Goal: Task Accomplishment & Management: Complete application form

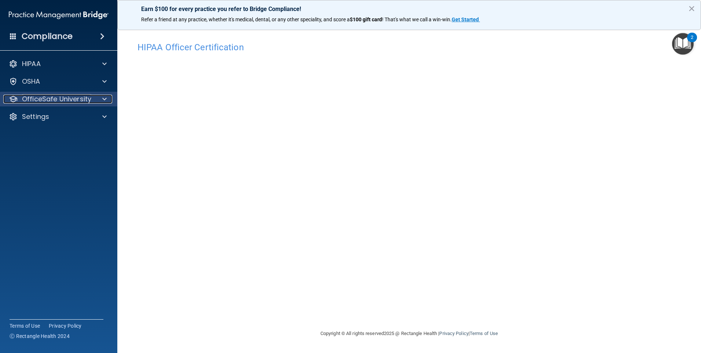
click at [66, 97] on p "OfficeSafe University" at bounding box center [56, 99] width 69 height 9
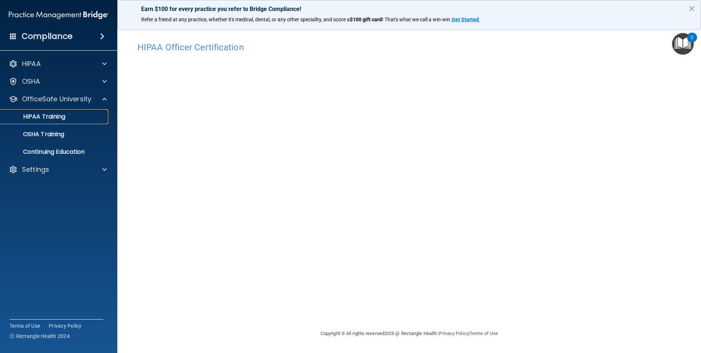
click at [57, 112] on link "HIPAA Training" at bounding box center [51, 116] width 116 height 15
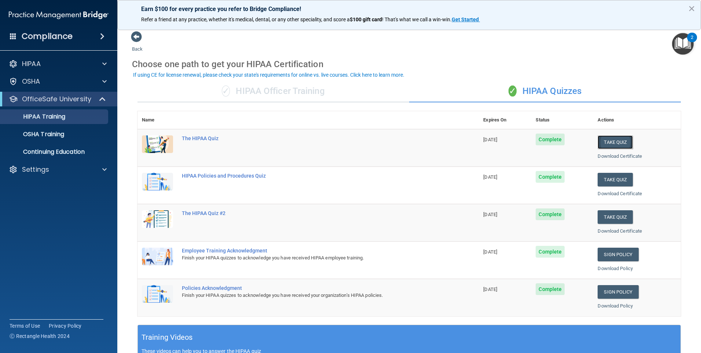
click at [614, 140] on button "Take Quiz" at bounding box center [615, 142] width 35 height 14
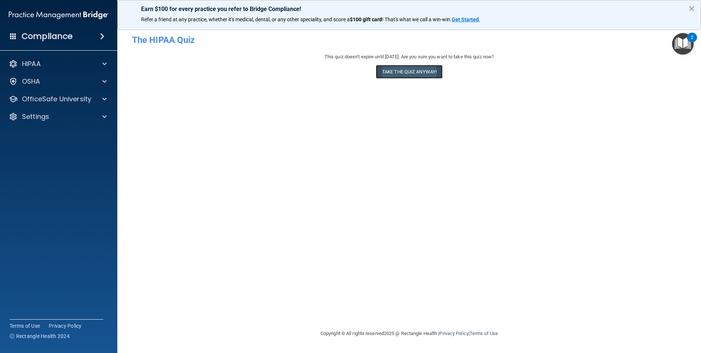
click at [412, 74] on button "Take the quiz anyway!" at bounding box center [409, 72] width 67 height 14
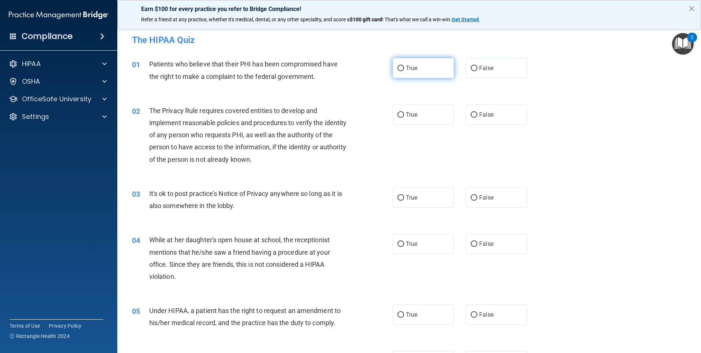
click at [398, 69] on input "True" at bounding box center [401, 69] width 7 height 6
radio input "true"
click at [398, 115] on input "True" at bounding box center [401, 115] width 7 height 6
radio input "true"
click at [398, 196] on input "True" at bounding box center [401, 198] width 7 height 6
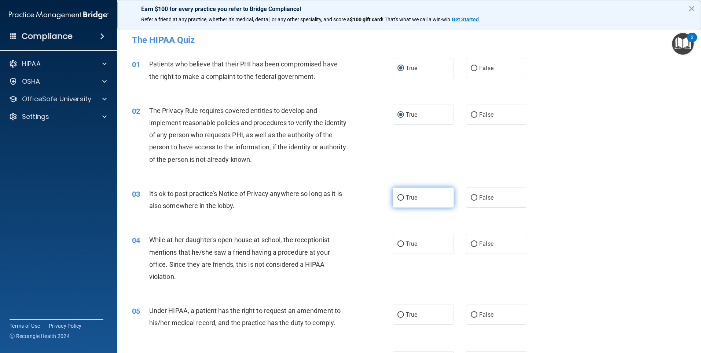
radio input "true"
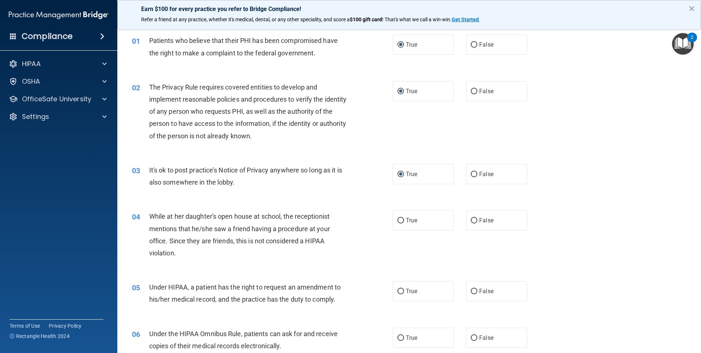
scroll to position [37, 0]
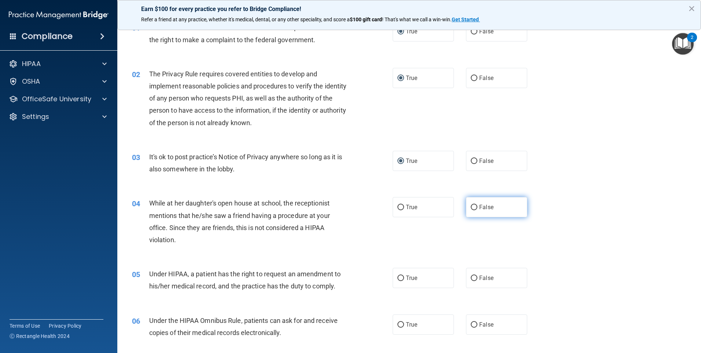
click at [471, 209] on input "False" at bounding box center [474, 208] width 7 height 6
radio input "true"
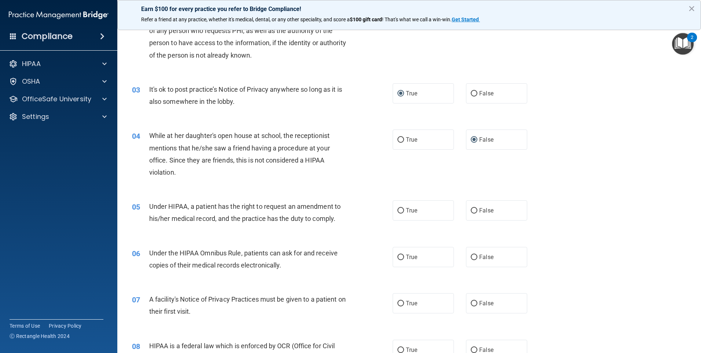
scroll to position [110, 0]
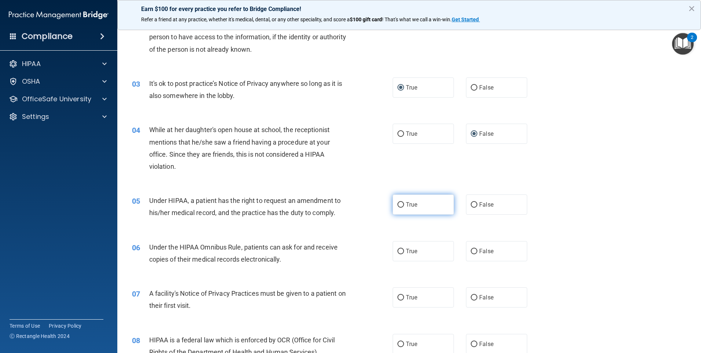
click at [398, 205] on input "True" at bounding box center [401, 205] width 7 height 6
radio input "true"
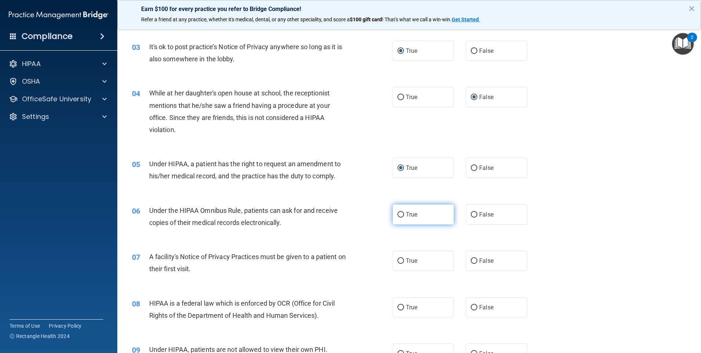
click at [398, 215] on input "True" at bounding box center [401, 215] width 7 height 6
radio input "true"
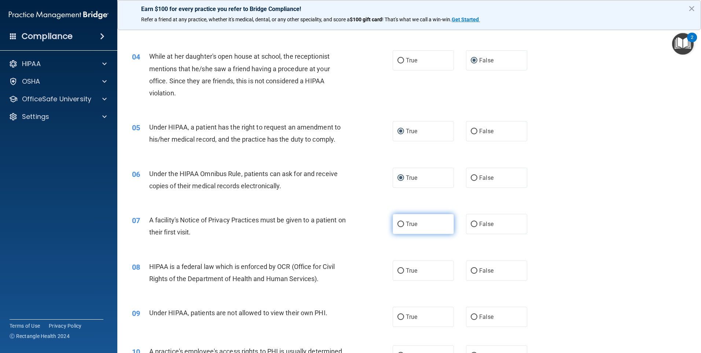
click at [398, 223] on input "True" at bounding box center [401, 225] width 7 height 6
radio input "true"
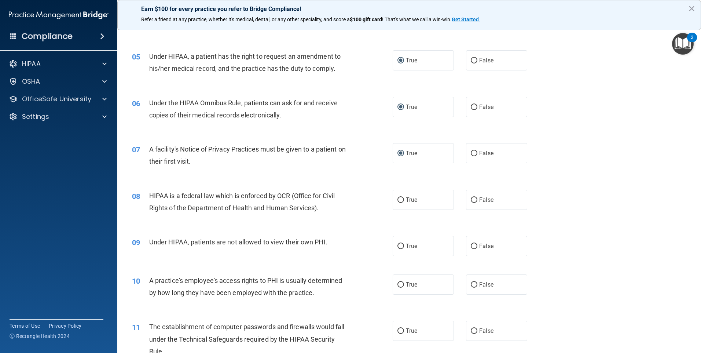
scroll to position [257, 0]
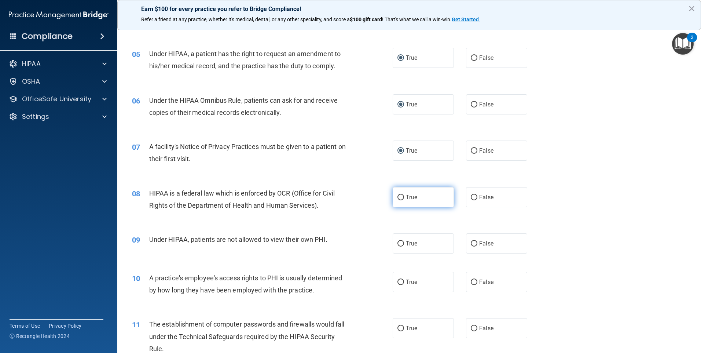
click at [398, 200] on input "True" at bounding box center [401, 198] width 7 height 6
radio input "true"
click at [472, 246] on input "False" at bounding box center [474, 244] width 7 height 6
radio input "true"
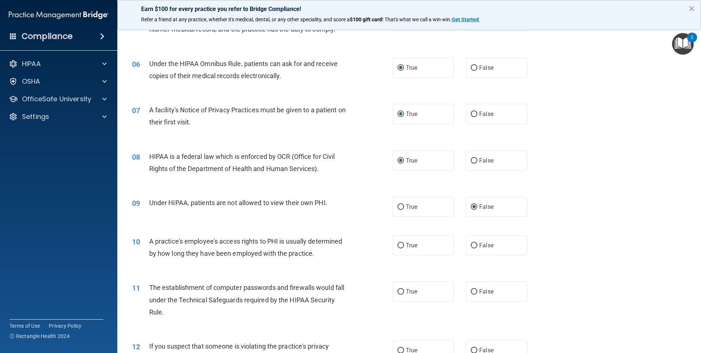
scroll to position [367, 0]
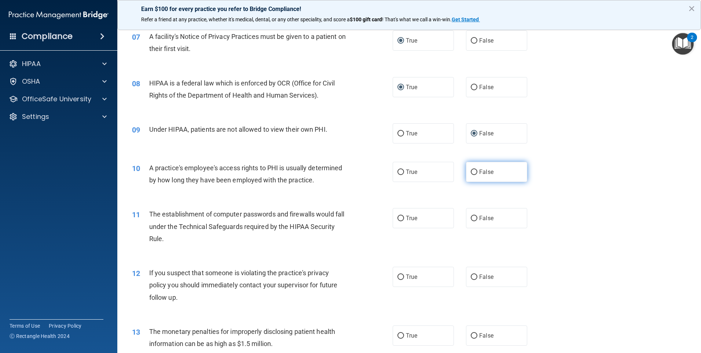
click at [471, 173] on input "False" at bounding box center [474, 172] width 7 height 6
radio input "true"
click at [399, 219] on input "True" at bounding box center [401, 219] width 7 height 6
radio input "true"
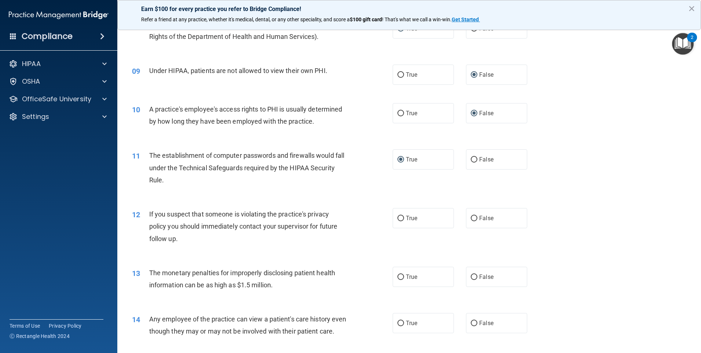
scroll to position [440, 0]
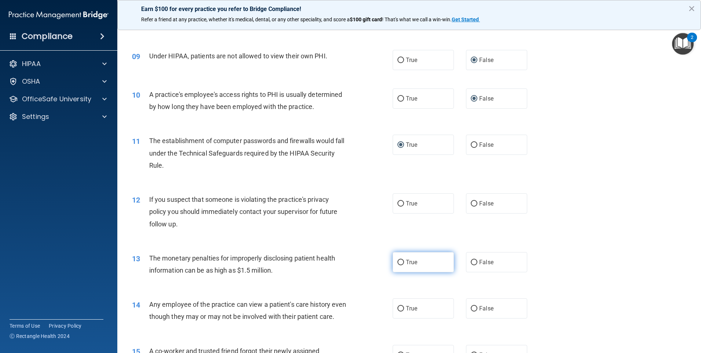
click at [399, 261] on input "True" at bounding box center [401, 263] width 7 height 6
radio input "true"
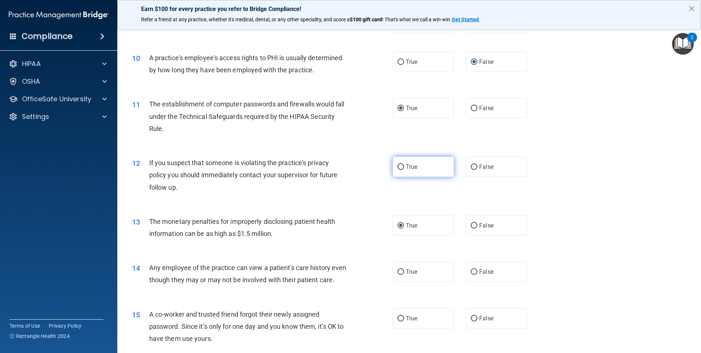
click at [398, 167] on input "True" at bounding box center [401, 167] width 7 height 6
radio input "true"
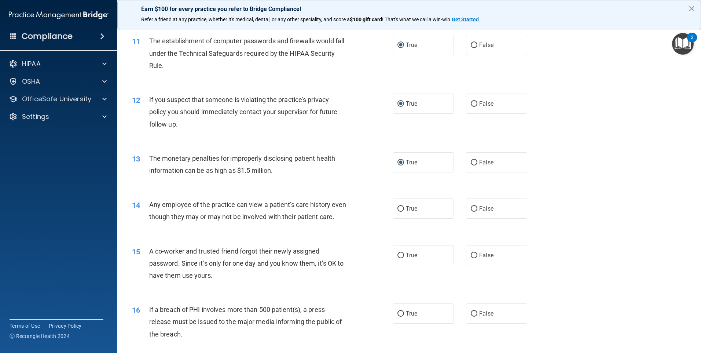
scroll to position [550, 0]
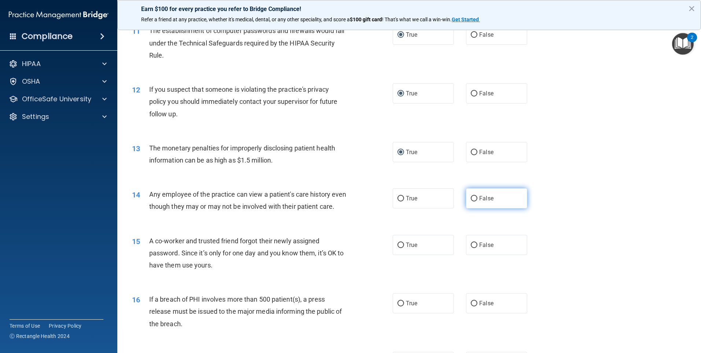
click at [471, 197] on input "False" at bounding box center [474, 199] width 7 height 6
radio input "true"
click at [471, 248] on input "False" at bounding box center [474, 245] width 7 height 6
radio input "true"
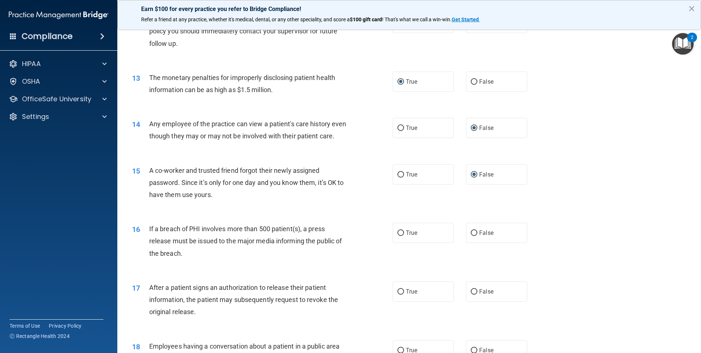
scroll to position [624, 0]
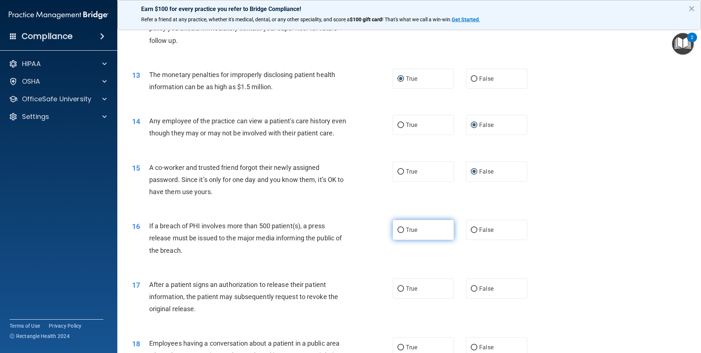
click at [398, 233] on input "True" at bounding box center [401, 230] width 7 height 6
radio input "true"
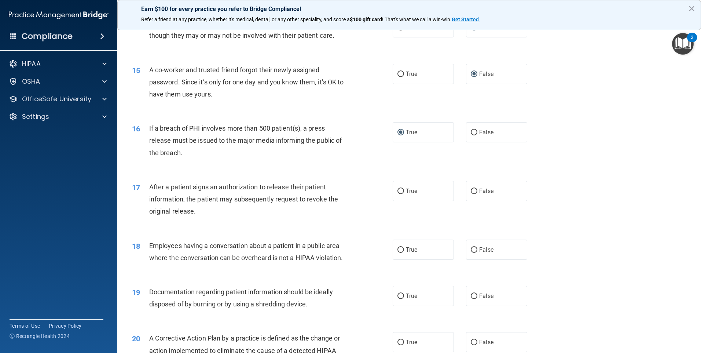
scroll to position [734, 0]
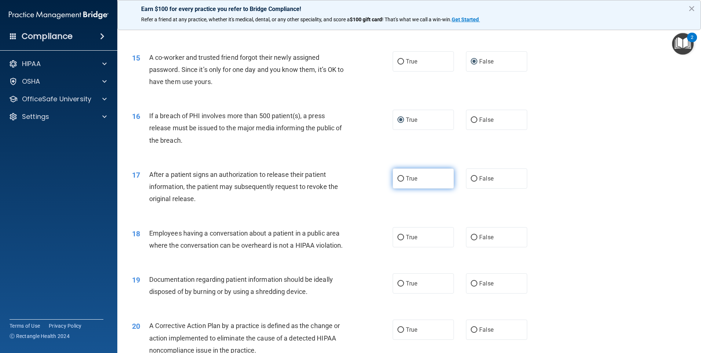
click at [398, 189] on label "True" at bounding box center [423, 178] width 61 height 20
click at [398, 182] on input "True" at bounding box center [401, 179] width 7 height 6
radio input "true"
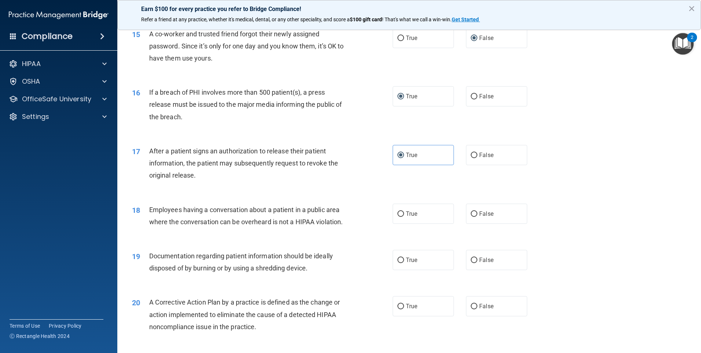
scroll to position [770, 0]
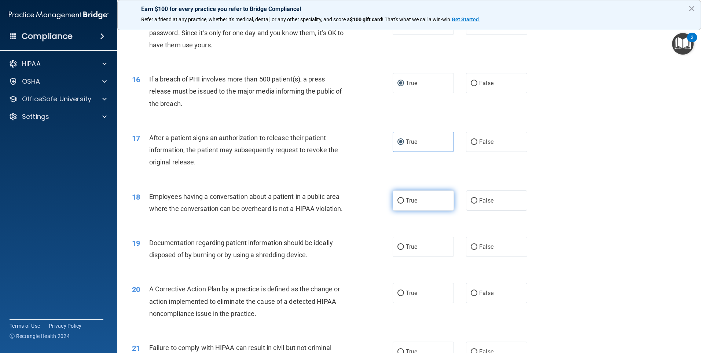
click at [400, 204] on input "True" at bounding box center [401, 201] width 7 height 6
radio input "true"
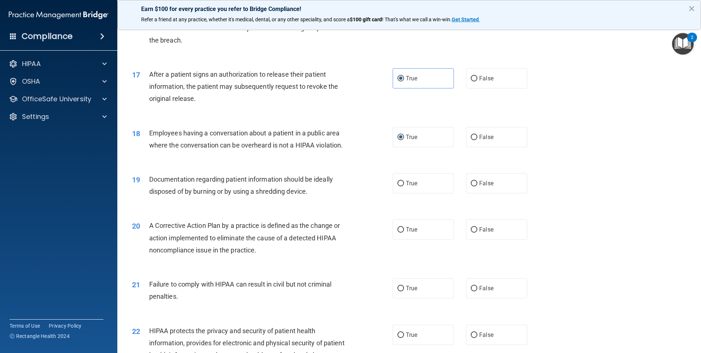
scroll to position [844, 0]
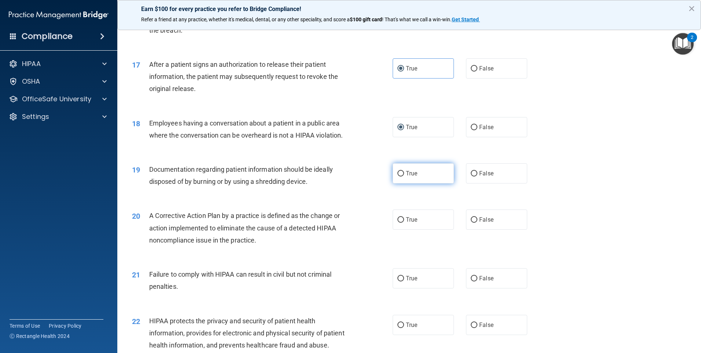
click at [399, 176] on input "True" at bounding box center [401, 174] width 7 height 6
radio input "true"
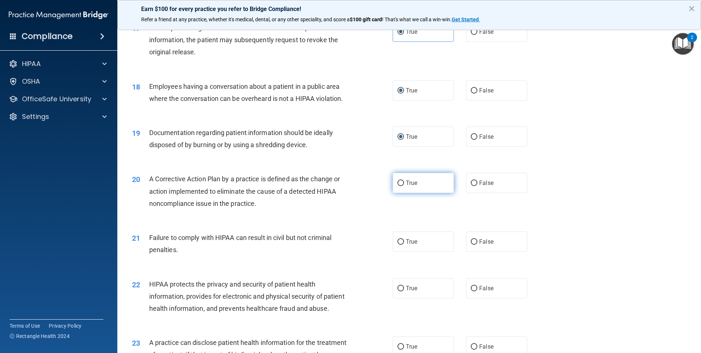
click at [398, 186] on input "True" at bounding box center [401, 183] width 7 height 6
radio input "true"
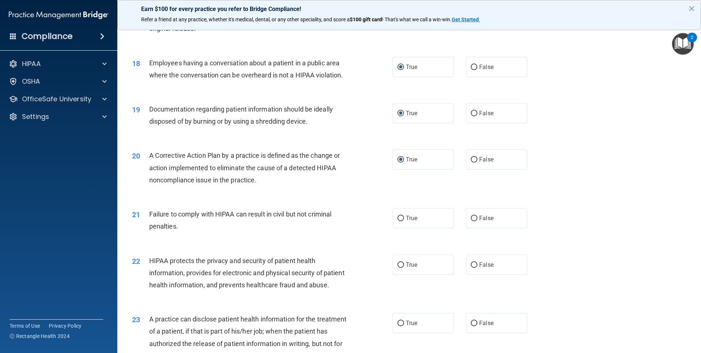
scroll to position [917, 0]
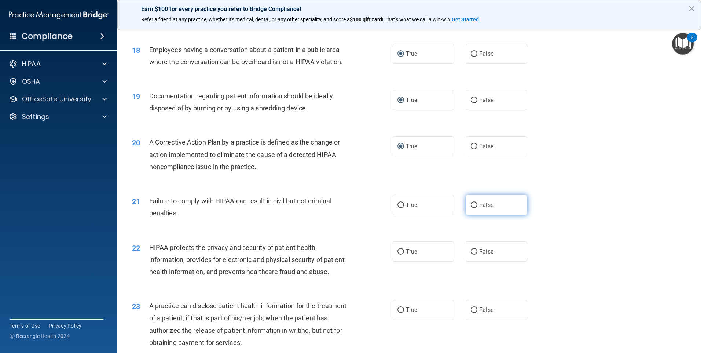
click at [471, 208] on input "False" at bounding box center [474, 205] width 7 height 6
radio input "true"
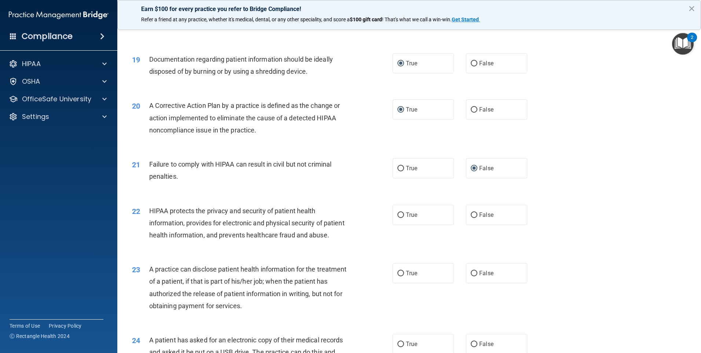
scroll to position [1027, 0]
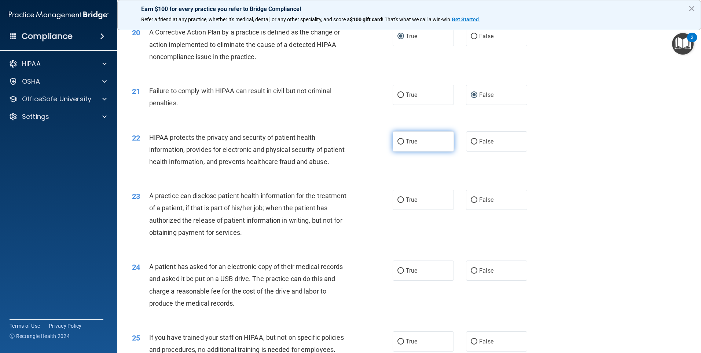
click at [399, 145] on input "True" at bounding box center [401, 142] width 7 height 6
radio input "true"
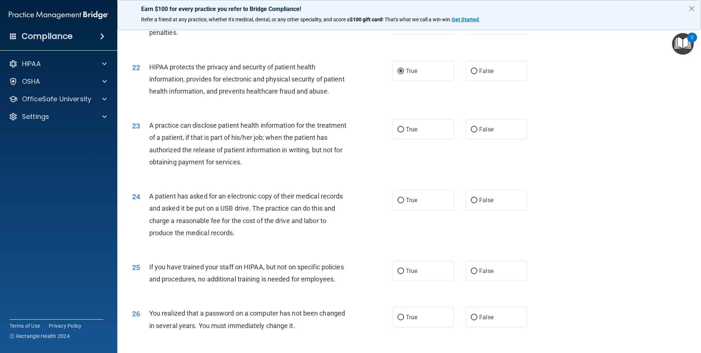
scroll to position [1101, 0]
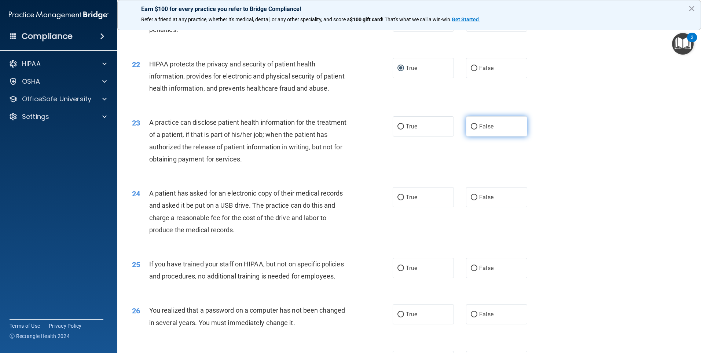
click at [471, 129] on input "False" at bounding box center [474, 127] width 7 height 6
radio input "true"
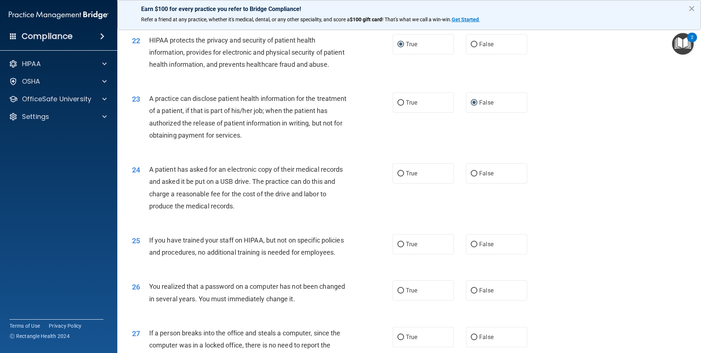
scroll to position [1137, 0]
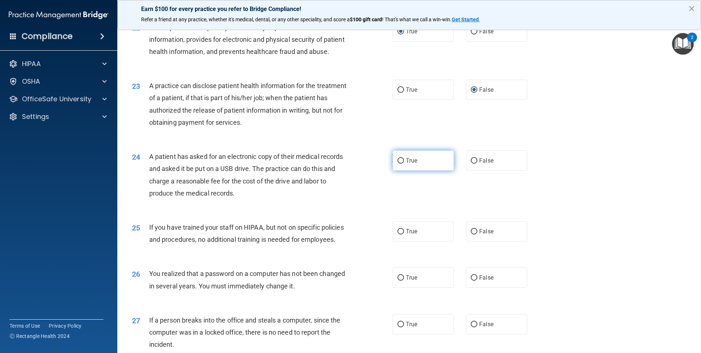
click at [398, 164] on input "True" at bounding box center [401, 161] width 7 height 6
radio input "true"
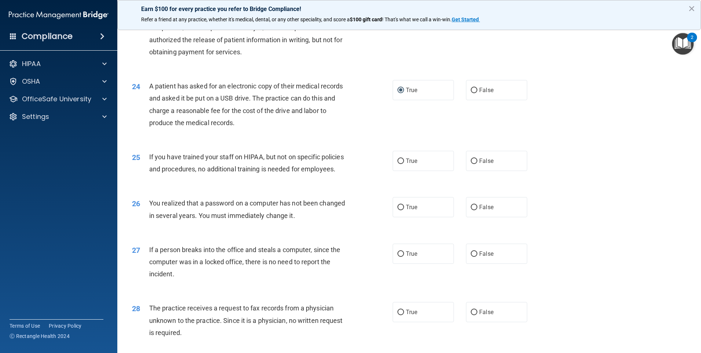
scroll to position [1211, 0]
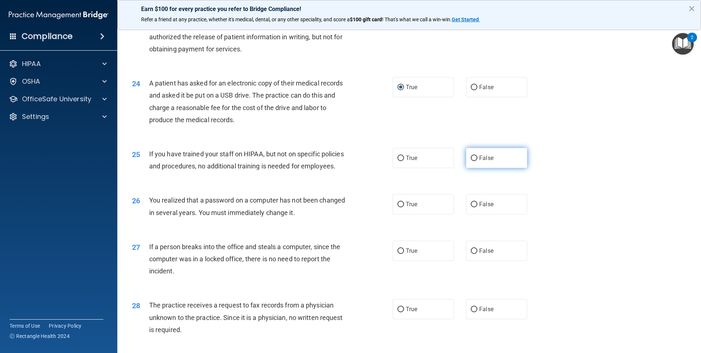
click at [472, 161] on input "False" at bounding box center [474, 159] width 7 height 6
radio input "true"
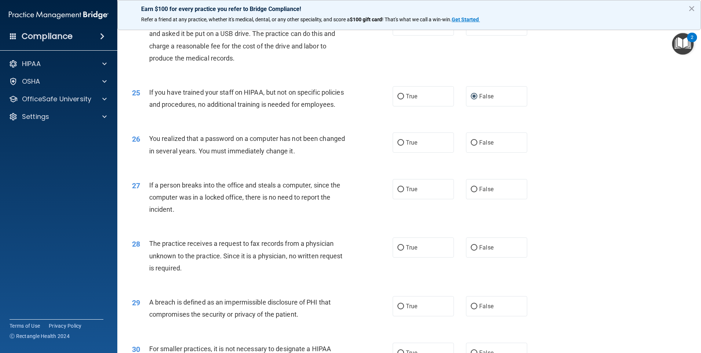
scroll to position [1284, 0]
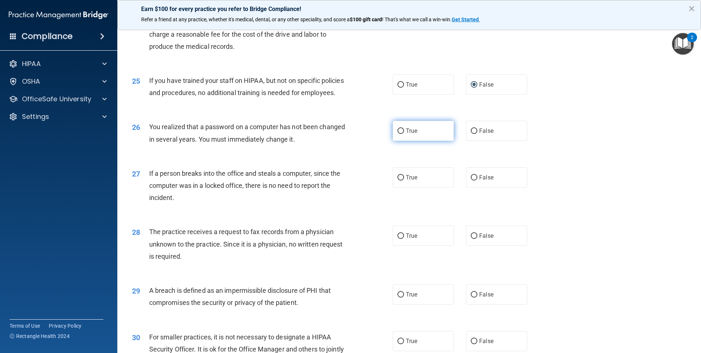
click at [398, 134] on input "True" at bounding box center [401, 131] width 7 height 6
radio input "true"
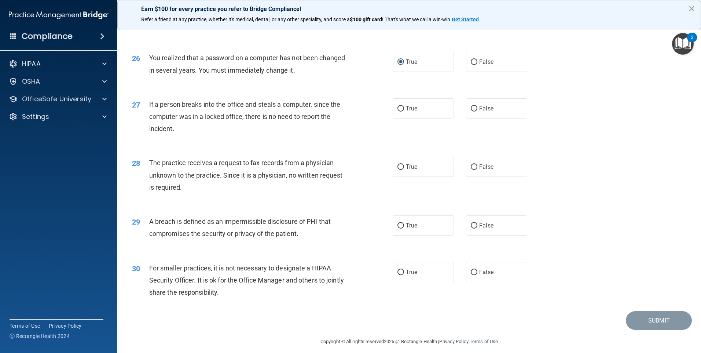
scroll to position [1357, 0]
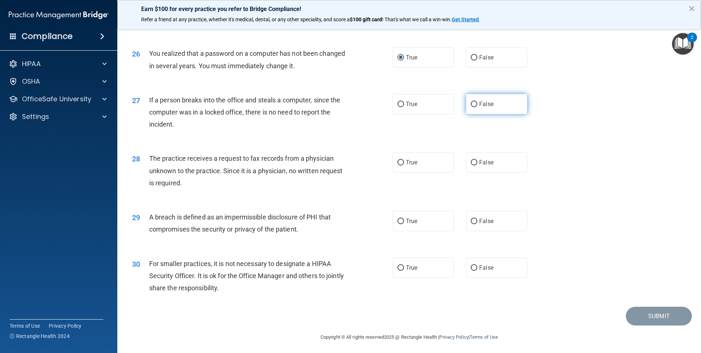
click at [471, 107] on input "False" at bounding box center [474, 105] width 7 height 6
radio input "true"
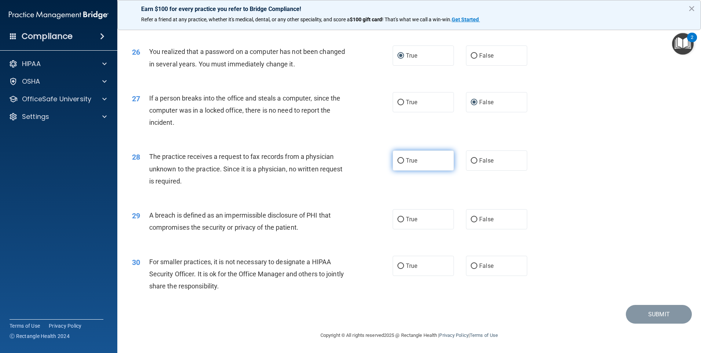
click at [399, 164] on input "True" at bounding box center [401, 161] width 7 height 6
radio input "true"
click at [400, 222] on input "True" at bounding box center [401, 220] width 7 height 6
radio input "true"
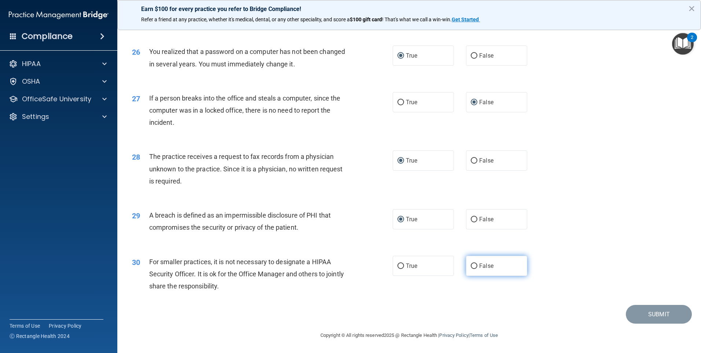
click at [472, 267] on input "False" at bounding box center [474, 266] width 7 height 6
radio input "true"
click at [657, 318] on button "Submit" at bounding box center [659, 314] width 66 height 19
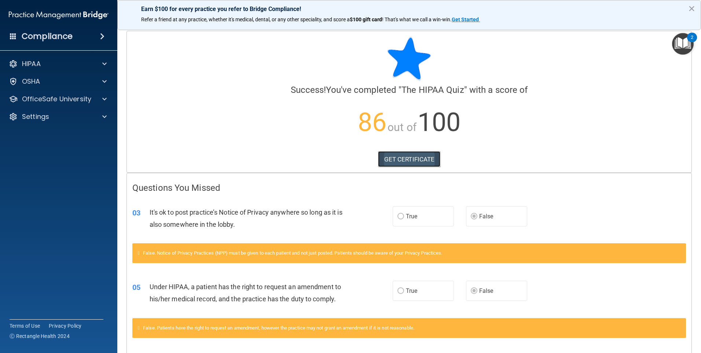
click at [396, 161] on link "GET CERTIFICATE" at bounding box center [409, 159] width 63 height 16
click at [34, 149] on accordion "HIPAA Documents and Policies Report an Incident Business Associates Emergency P…" at bounding box center [59, 156] width 118 height 204
click at [61, 96] on p "OfficeSafe University" at bounding box center [56, 99] width 69 height 9
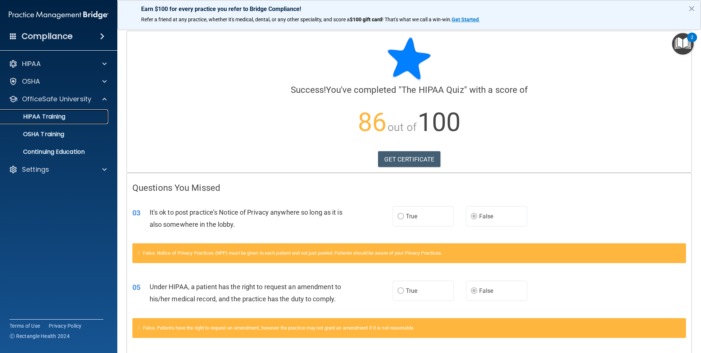
click at [52, 116] on p "HIPAA Training" at bounding box center [35, 116] width 61 height 7
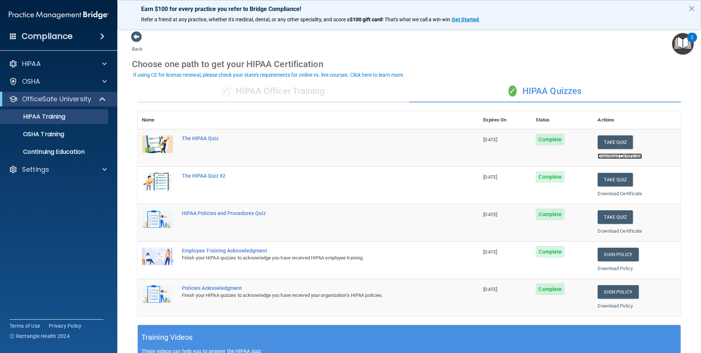
click at [630, 156] on link "Download Certificate" at bounding box center [620, 156] width 44 height 6
click at [613, 157] on link "Download Certificate" at bounding box center [620, 156] width 44 height 6
click at [614, 181] on button "Take Quiz" at bounding box center [615, 180] width 35 height 14
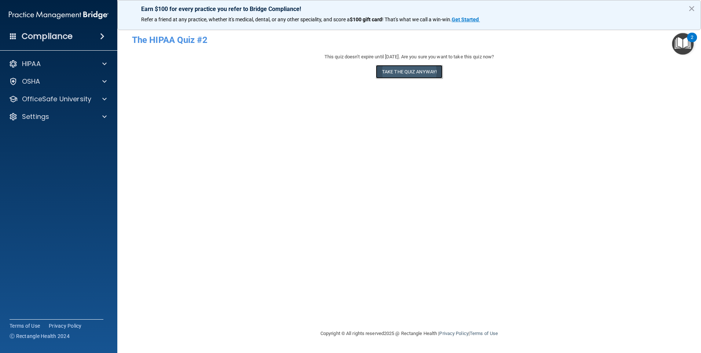
click at [416, 72] on button "Take the quiz anyway!" at bounding box center [409, 72] width 67 height 14
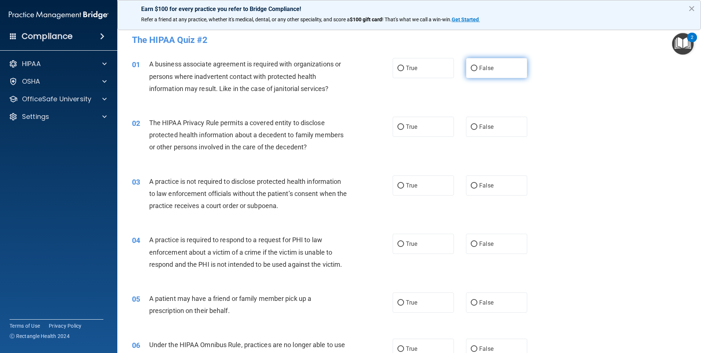
click at [471, 70] on input "False" at bounding box center [474, 69] width 7 height 6
radio input "true"
click at [401, 128] on input "True" at bounding box center [401, 127] width 7 height 6
radio input "true"
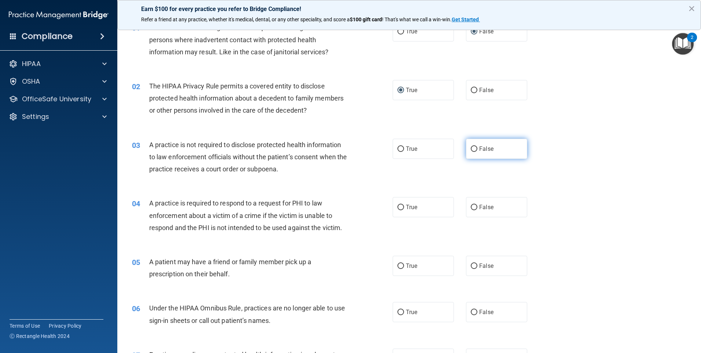
click at [471, 150] on input "False" at bounding box center [474, 149] width 7 height 6
radio input "true"
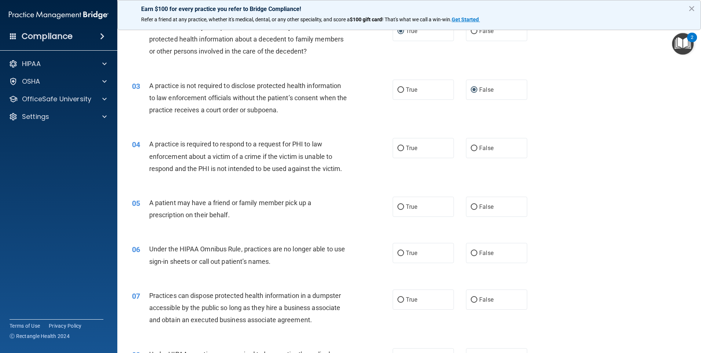
scroll to position [110, 0]
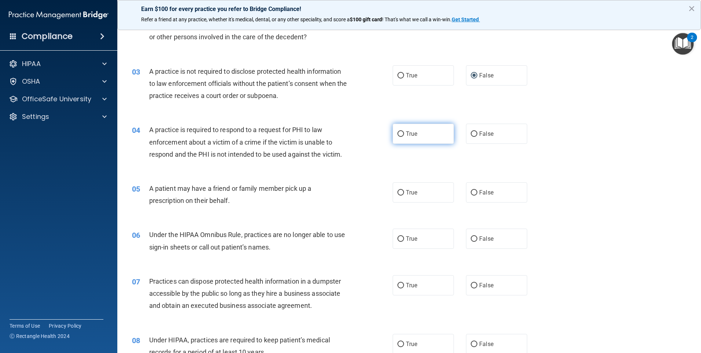
click at [398, 132] on input "True" at bounding box center [401, 134] width 7 height 6
radio input "true"
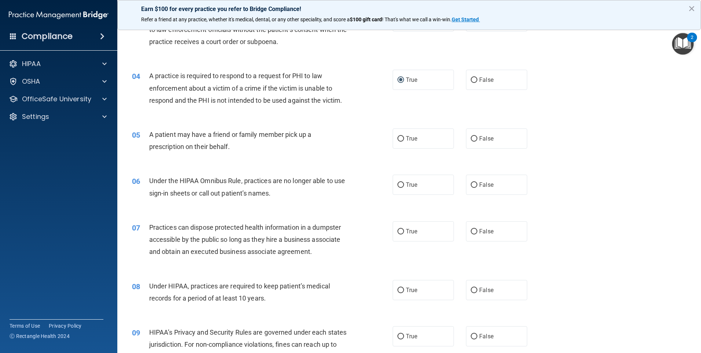
scroll to position [183, 0]
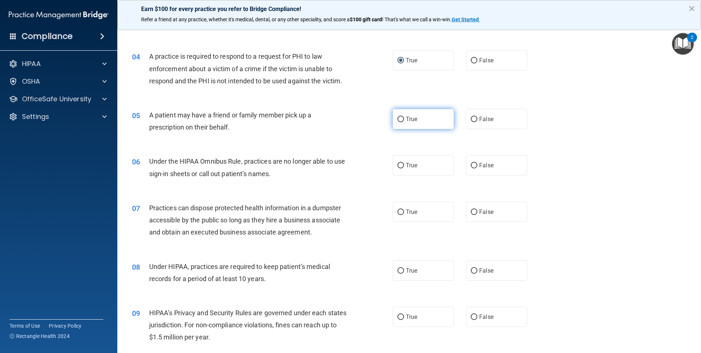
click at [401, 119] on input "True" at bounding box center [401, 120] width 7 height 6
radio input "true"
click at [472, 166] on input "False" at bounding box center [474, 166] width 7 height 6
radio input "true"
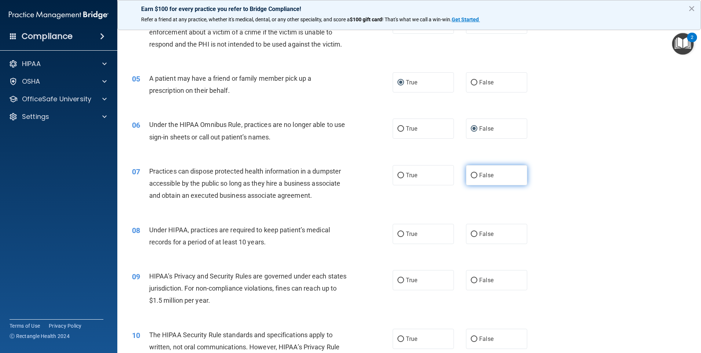
click at [475, 175] on label "False" at bounding box center [496, 175] width 61 height 20
click at [475, 175] on input "False" at bounding box center [474, 176] width 7 height 6
radio input "true"
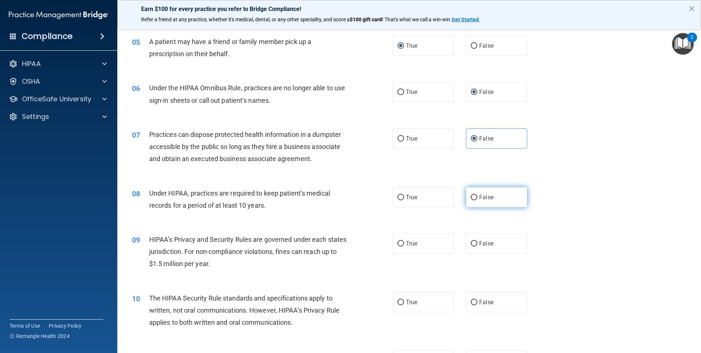
click at [471, 196] on input "False" at bounding box center [474, 198] width 7 height 6
radio input "true"
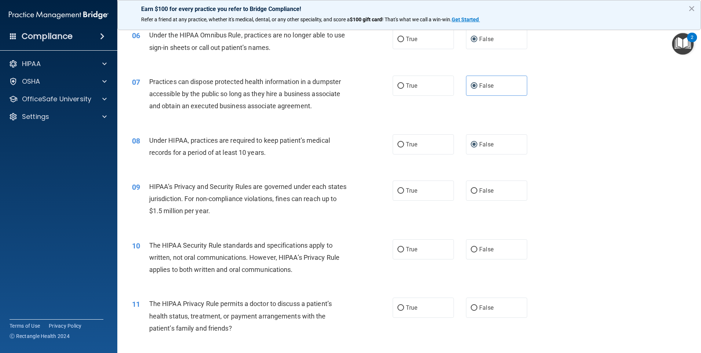
scroll to position [330, 0]
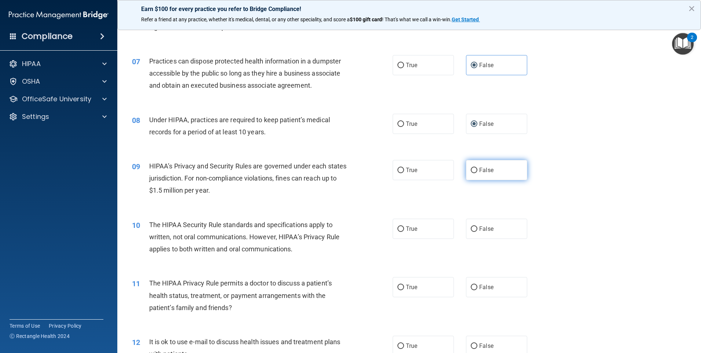
click at [473, 168] on input "False" at bounding box center [474, 171] width 7 height 6
radio input "true"
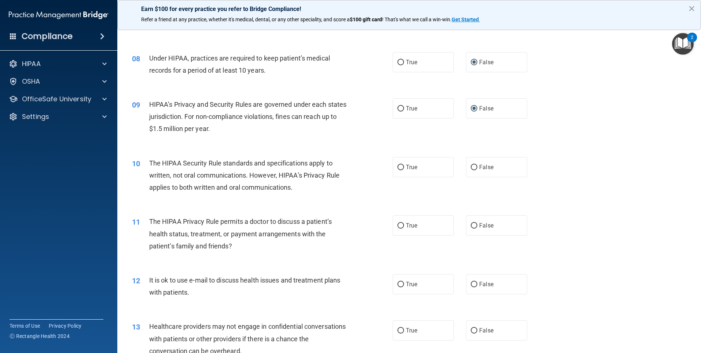
scroll to position [404, 0]
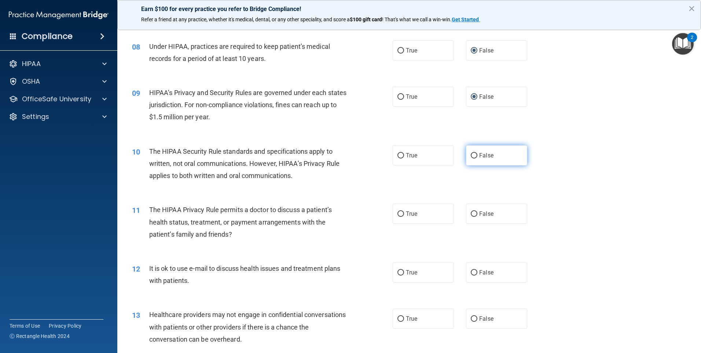
click at [479, 154] on span "False" at bounding box center [486, 155] width 14 height 7
click at [477, 154] on input "False" at bounding box center [474, 156] width 7 height 6
radio input "true"
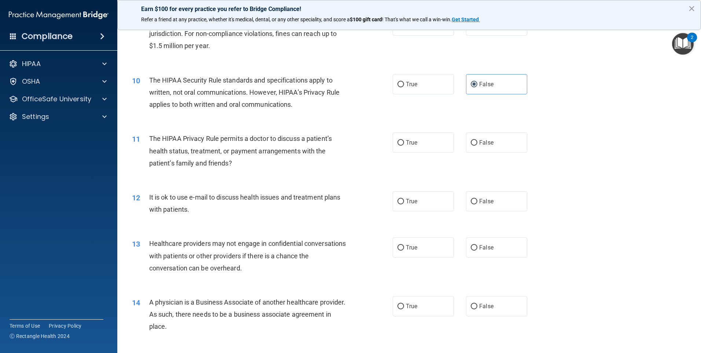
scroll to position [477, 0]
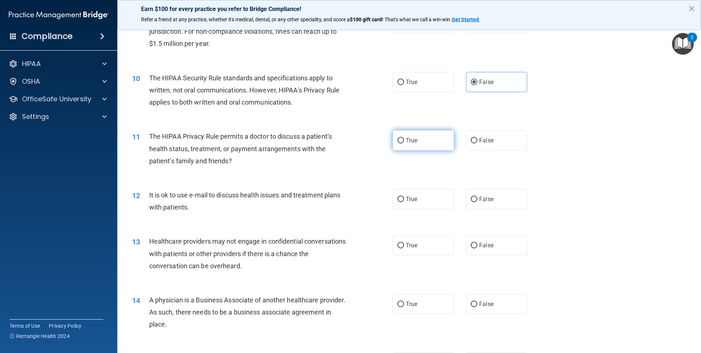
click at [397, 144] on label "True" at bounding box center [423, 140] width 61 height 20
click at [398, 143] on input "True" at bounding box center [401, 141] width 7 height 6
radio input "true"
click at [398, 201] on input "True" at bounding box center [401, 200] width 7 height 6
radio input "true"
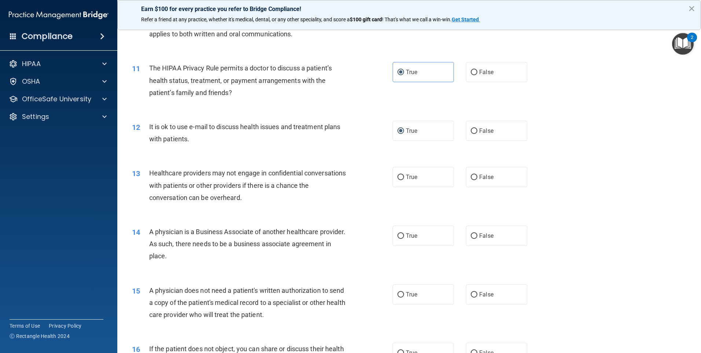
scroll to position [550, 0]
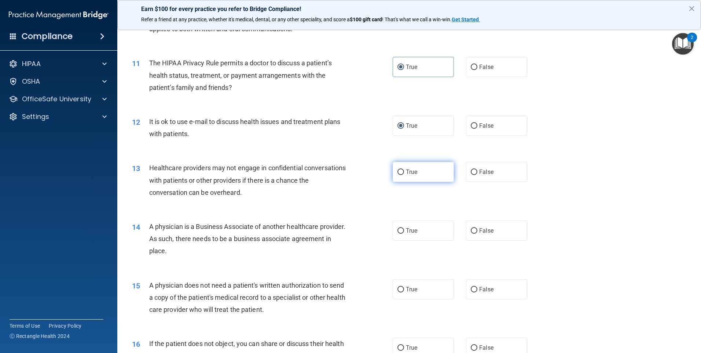
click at [398, 174] on input "True" at bounding box center [401, 172] width 7 height 6
radio input "true"
click at [471, 174] on input "False" at bounding box center [474, 172] width 7 height 6
radio input "true"
radio input "false"
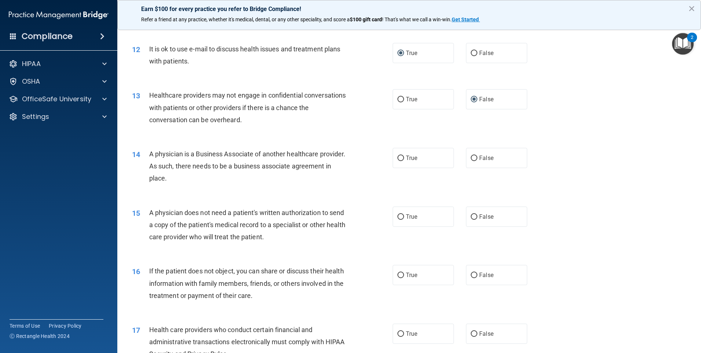
scroll to position [624, 0]
click at [471, 160] on input "False" at bounding box center [474, 158] width 7 height 6
radio input "true"
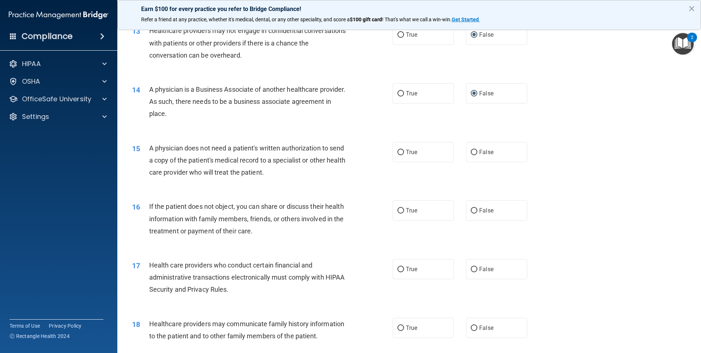
scroll to position [697, 0]
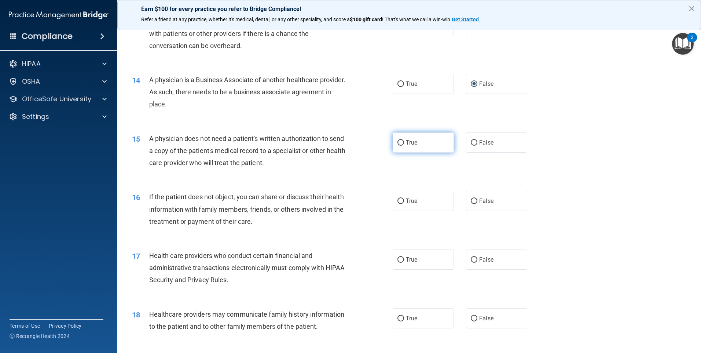
click at [398, 140] on input "True" at bounding box center [401, 143] width 7 height 6
radio input "true"
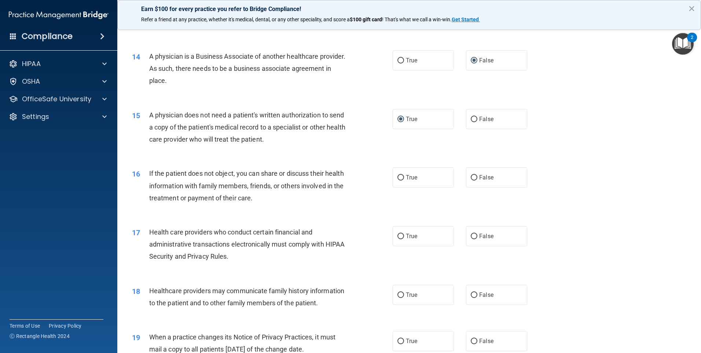
scroll to position [734, 0]
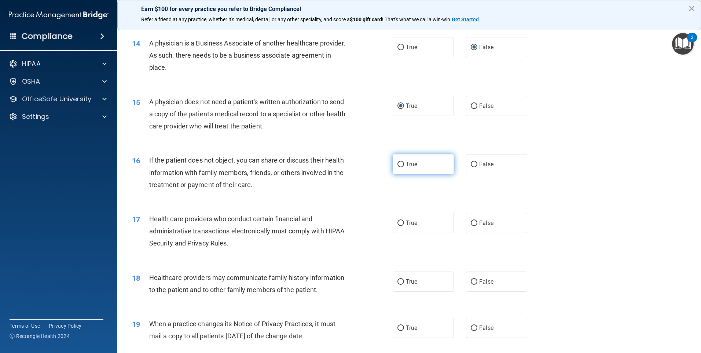
click at [399, 166] on input "True" at bounding box center [401, 165] width 7 height 6
radio input "true"
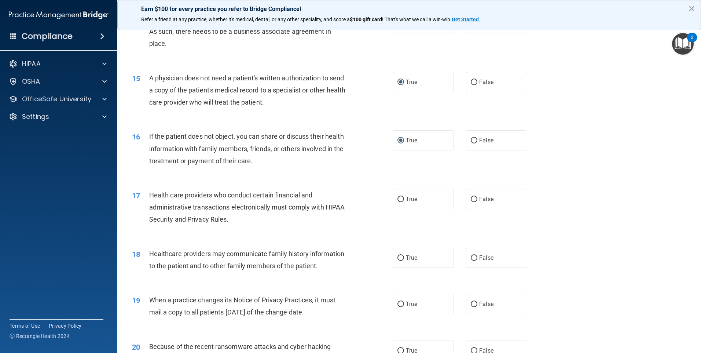
scroll to position [770, 0]
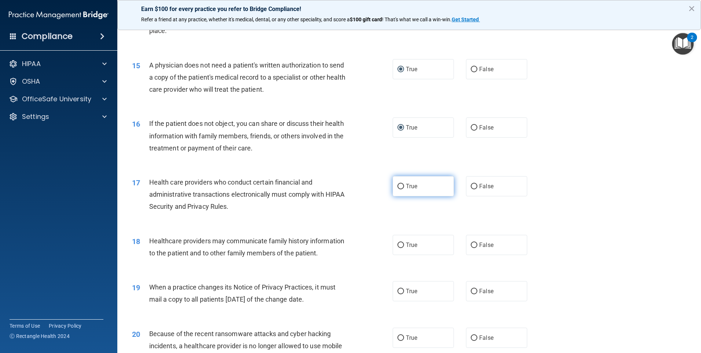
click at [401, 187] on input "True" at bounding box center [401, 187] width 7 height 6
radio input "true"
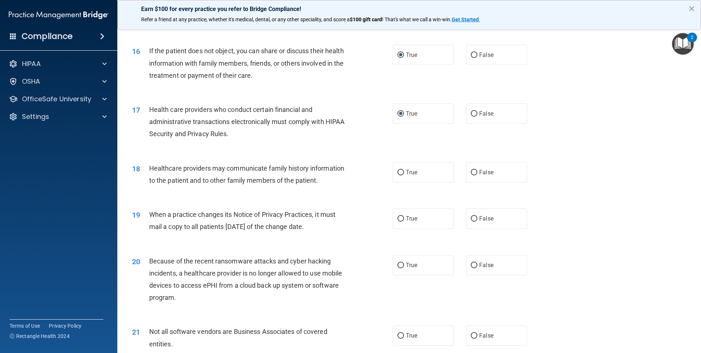
scroll to position [844, 0]
